Goal: Information Seeking & Learning: Learn about a topic

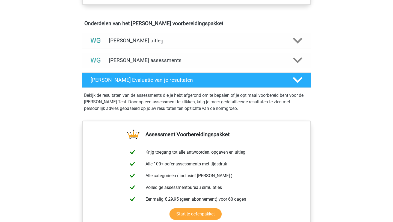
scroll to position [305, 0]
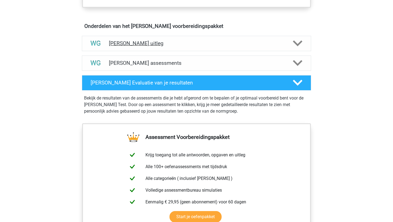
click at [157, 44] on h4 "[PERSON_NAME] uitleg" at bounding box center [196, 43] width 175 height 6
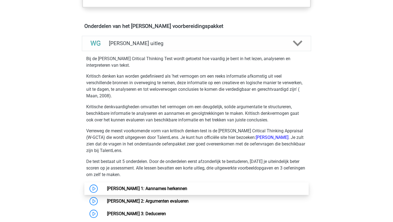
click at [145, 191] on link "[PERSON_NAME] 1: Aannames herkennen" at bounding box center [147, 188] width 80 height 5
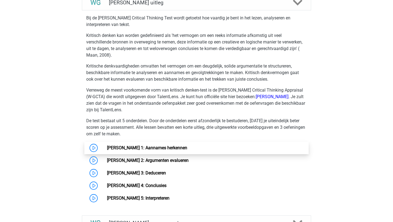
scroll to position [346, 0]
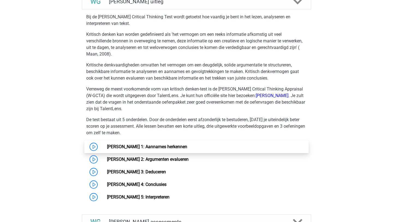
click at [171, 147] on link "Watson Glaser 1: Aannames herkennen" at bounding box center [147, 146] width 80 height 5
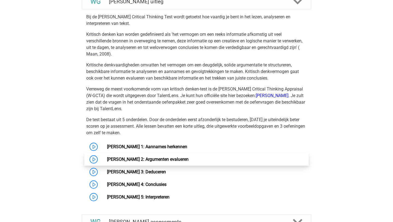
click at [150, 162] on link "Watson Glaser 2: Argumenten evalueren" at bounding box center [148, 158] width 82 height 5
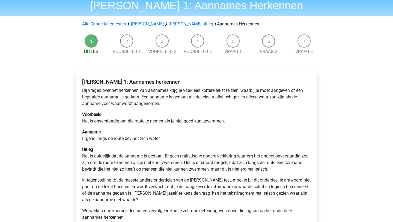
scroll to position [22, 0]
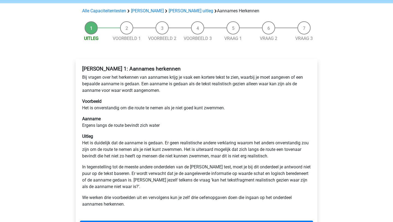
scroll to position [33, 0]
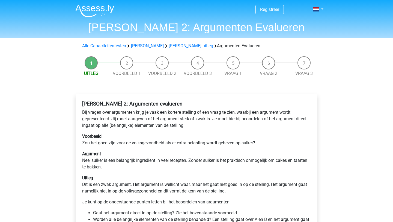
click at [150, 162] on p "Argument Nee, suiker is een belangrijk ingrediënt in veel recepten. Zonder suik…" at bounding box center [196, 160] width 229 height 20
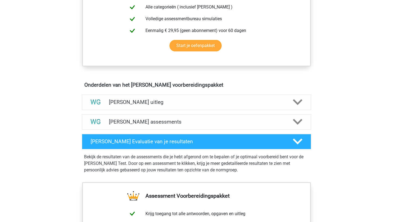
scroll to position [247, 0]
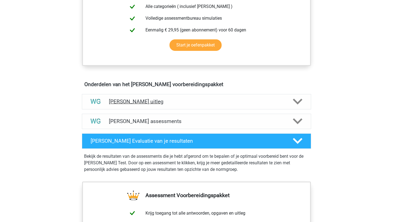
click at [137, 104] on h4 "[PERSON_NAME] uitleg" at bounding box center [196, 101] width 175 height 6
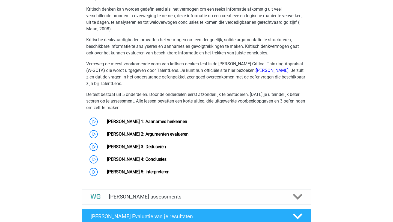
scroll to position [412, 0]
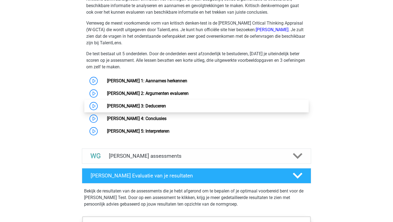
click at [142, 106] on link "[PERSON_NAME] 3: Deduceren" at bounding box center [136, 105] width 59 height 5
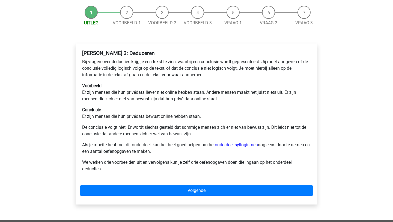
scroll to position [51, 0]
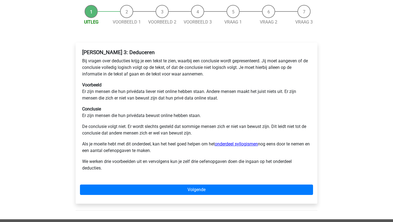
click at [242, 145] on link "onderdeel syllogismen" at bounding box center [236, 143] width 43 height 5
